Goal: Navigation & Orientation: Locate item on page

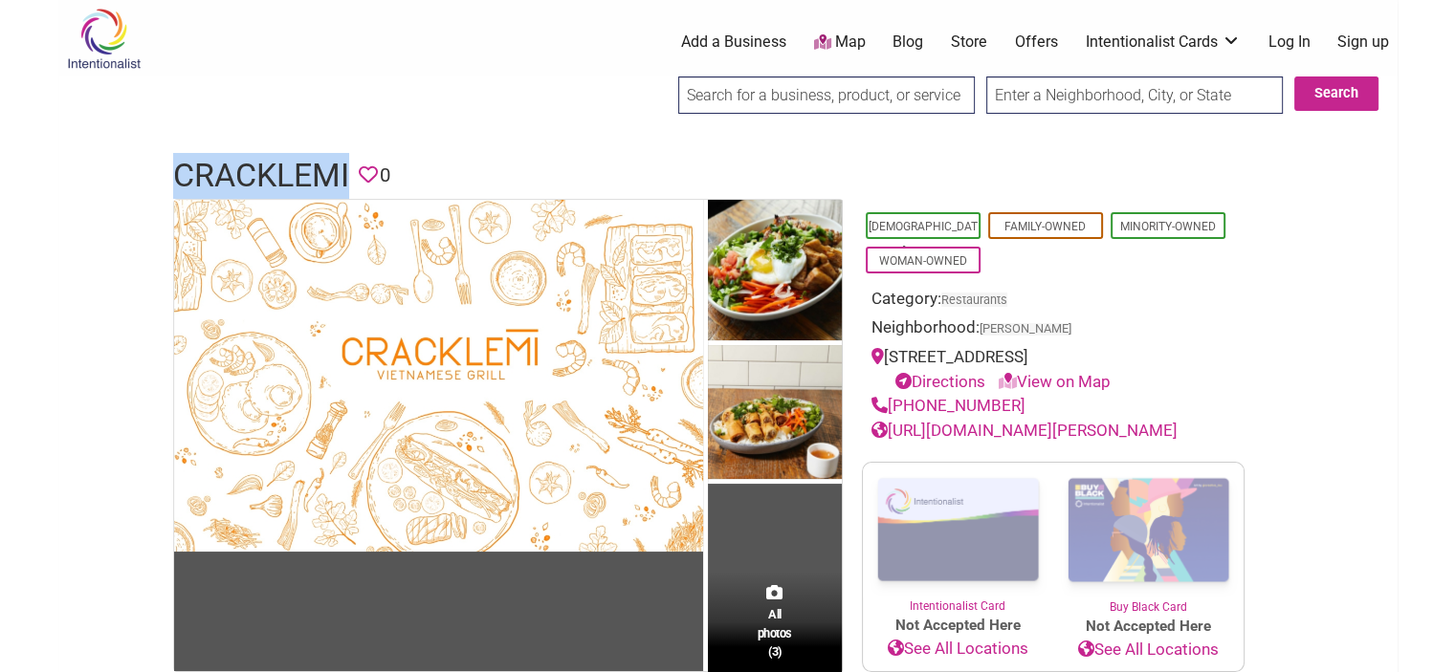
drag, startPoint x: 169, startPoint y: 166, endPoint x: 345, endPoint y: 175, distance: 176.2
click at [345, 175] on div "CrackleMi Favorite 0" at bounding box center [728, 176] width 1148 height 46
copy h1 "CrackleMi"
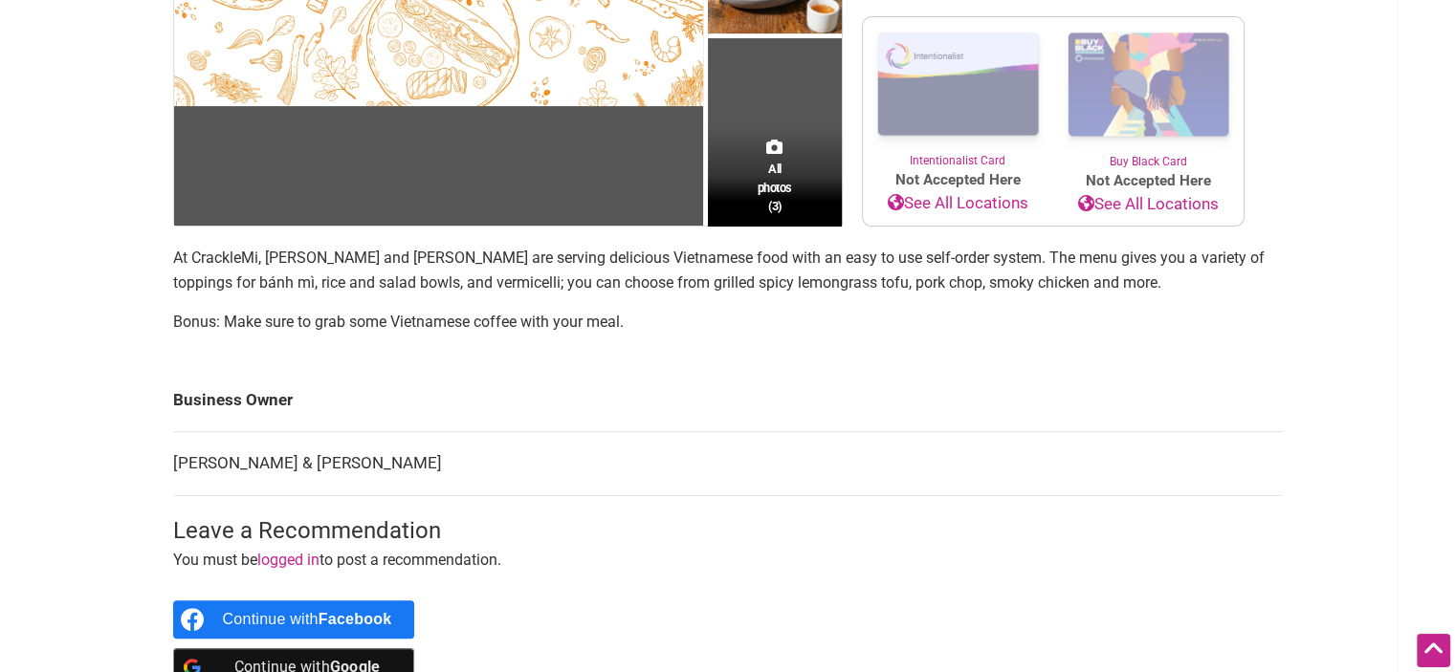
scroll to position [478, 0]
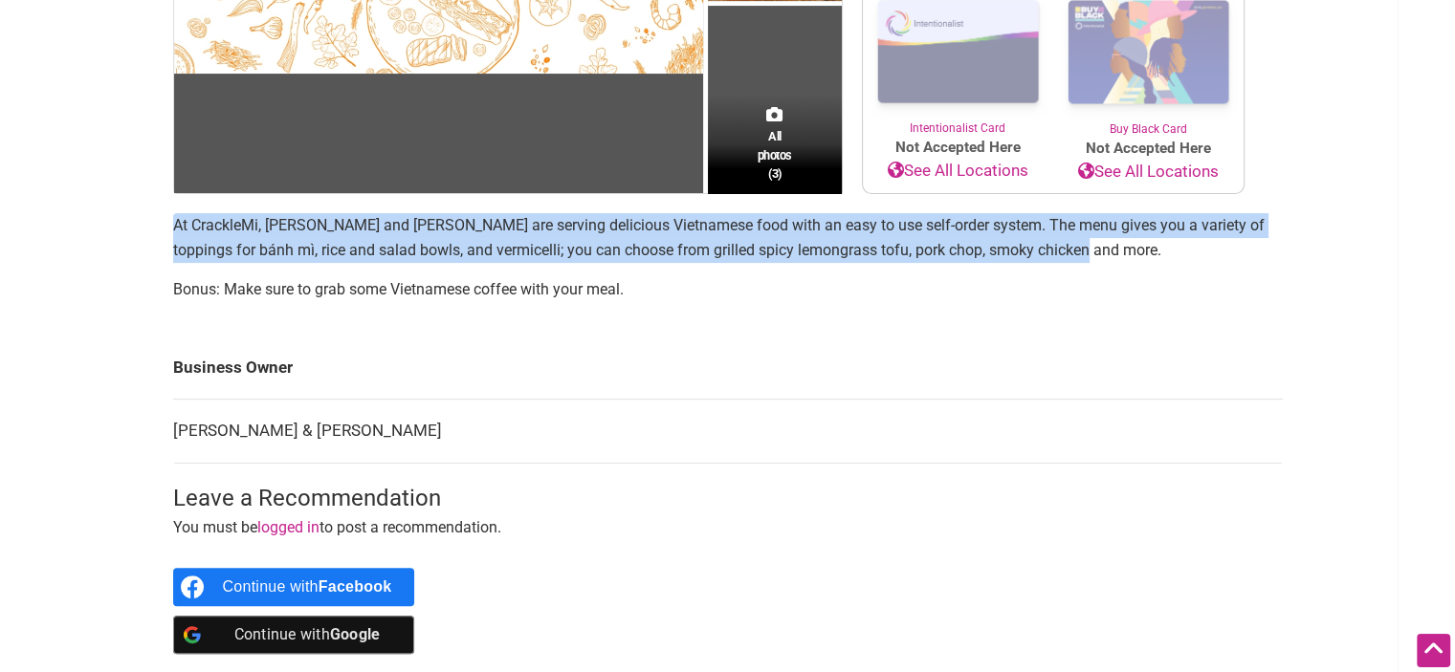
drag, startPoint x: 180, startPoint y: 247, endPoint x: 1009, endPoint y: 270, distance: 829.5
click at [1067, 262] on p "At CrackleMi, [PERSON_NAME] and [PERSON_NAME] are serving delicious Vietnamese …" at bounding box center [727, 237] width 1109 height 49
copy p "At CrackleMi, [PERSON_NAME] and [PERSON_NAME] are serving delicious Vietnamese …"
